Goal: Check status

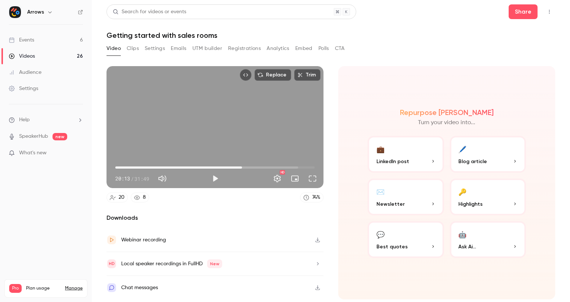
click at [184, 49] on button "Emails" at bounding box center [178, 49] width 15 height 12
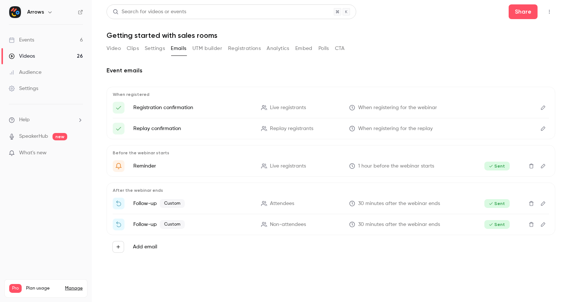
click at [243, 44] on button "Registrations" at bounding box center [244, 49] width 33 height 12
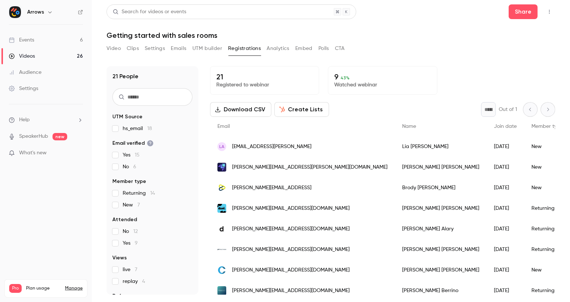
click at [289, 152] on div "LA [EMAIL_ADDRESS][PERSON_NAME]" at bounding box center [302, 146] width 185 height 21
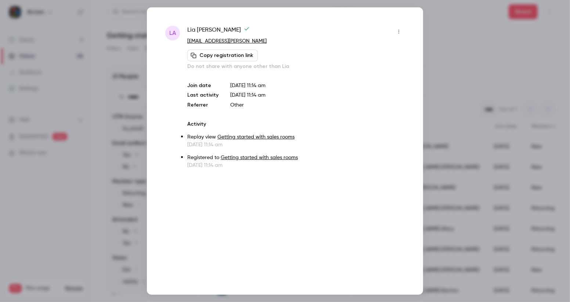
click at [398, 33] on icon "button" at bounding box center [399, 31] width 6 height 5
click at [398, 33] on div at bounding box center [285, 151] width 570 height 302
click at [497, 51] on div at bounding box center [285, 151] width 570 height 302
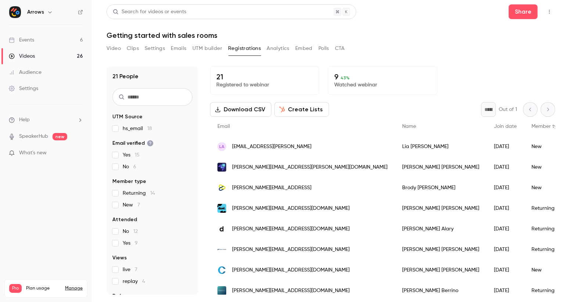
click at [246, 146] on span "[EMAIL_ADDRESS][PERSON_NAME]" at bounding box center [271, 147] width 79 height 8
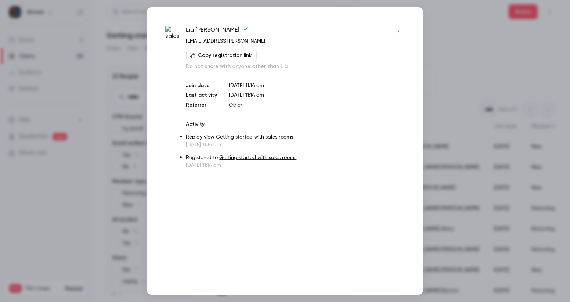
click at [246, 146] on p "[DATE] 11:14 am" at bounding box center [295, 144] width 218 height 7
click at [246, 146] on p "[DATE] 11:14 am" at bounding box center [295, 144] width 217 height 7
click at [283, 135] on link "Getting started with sales rooms" at bounding box center [255, 136] width 77 height 5
click at [410, 11] on div "LA Lia Amalia [EMAIL_ADDRESS][PERSON_NAME] Copy registration link Do not share …" at bounding box center [285, 150] width 276 height 287
click at [456, 32] on div at bounding box center [285, 151] width 570 height 302
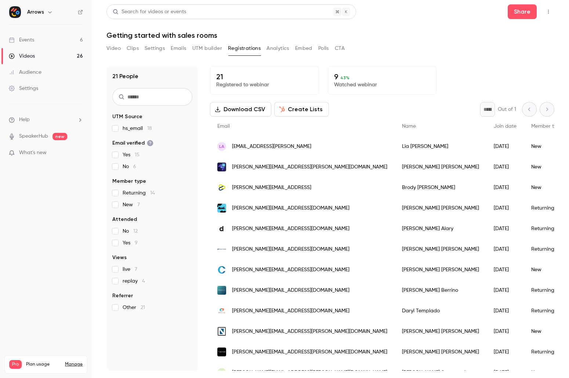
click at [46, 153] on span "What's new" at bounding box center [33, 153] width 28 height 8
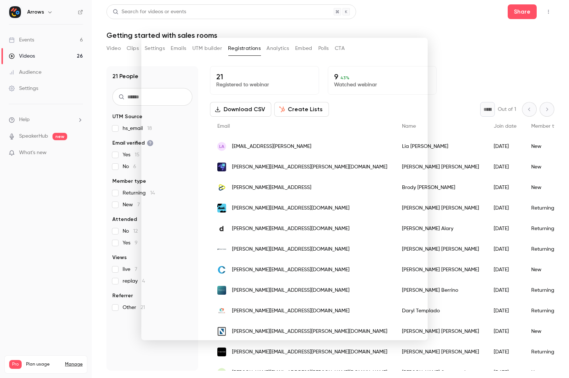
click at [48, 199] on div at bounding box center [284, 189] width 569 height 378
